Goal: Transaction & Acquisition: Purchase product/service

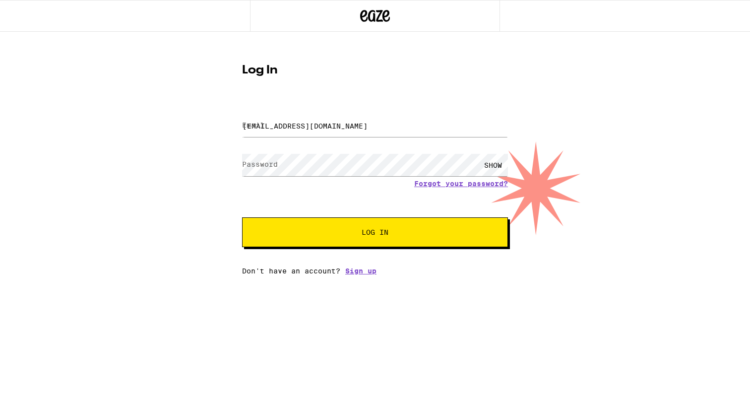
type input "[EMAIL_ADDRESS][DOMAIN_NAME]"
click at [375, 233] on button "Log In" at bounding box center [375, 232] width 266 height 30
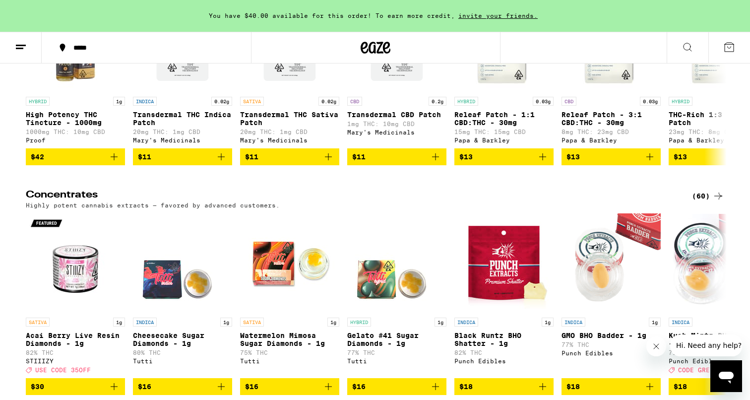
scroll to position [4055, 0]
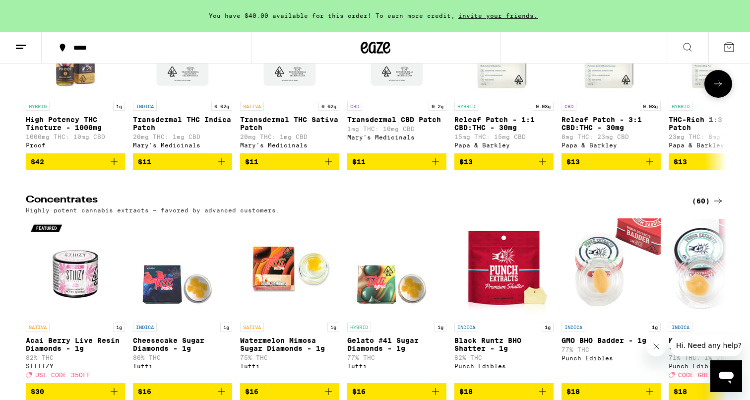
click at [716, 90] on icon at bounding box center [718, 84] width 12 height 12
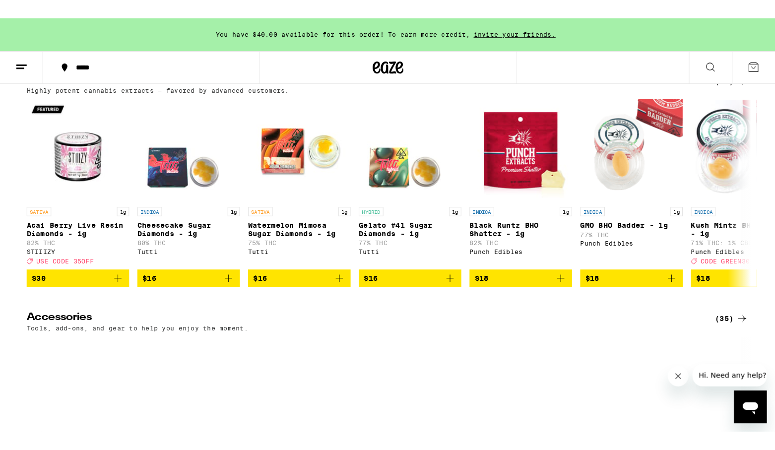
scroll to position [4195, 0]
